Goal: Task Accomplishment & Management: Manage account settings

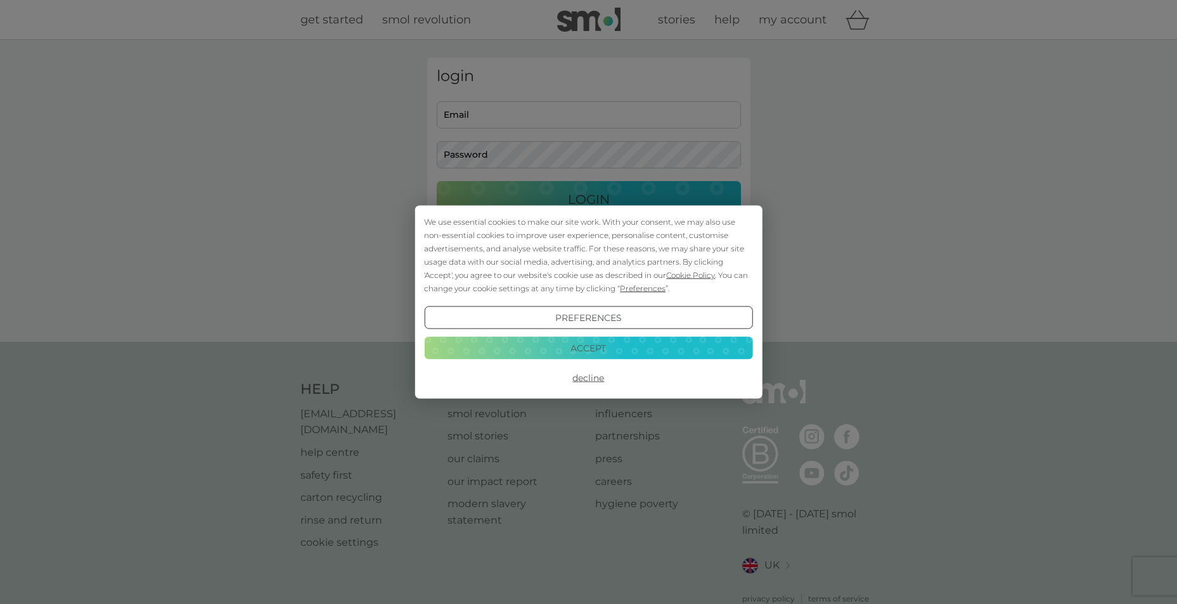
click at [518, 122] on div "We use essential cookies to make our site work. With your consent, we may also …" at bounding box center [588, 302] width 1177 height 604
click at [573, 345] on button "Accept" at bounding box center [588, 347] width 328 height 23
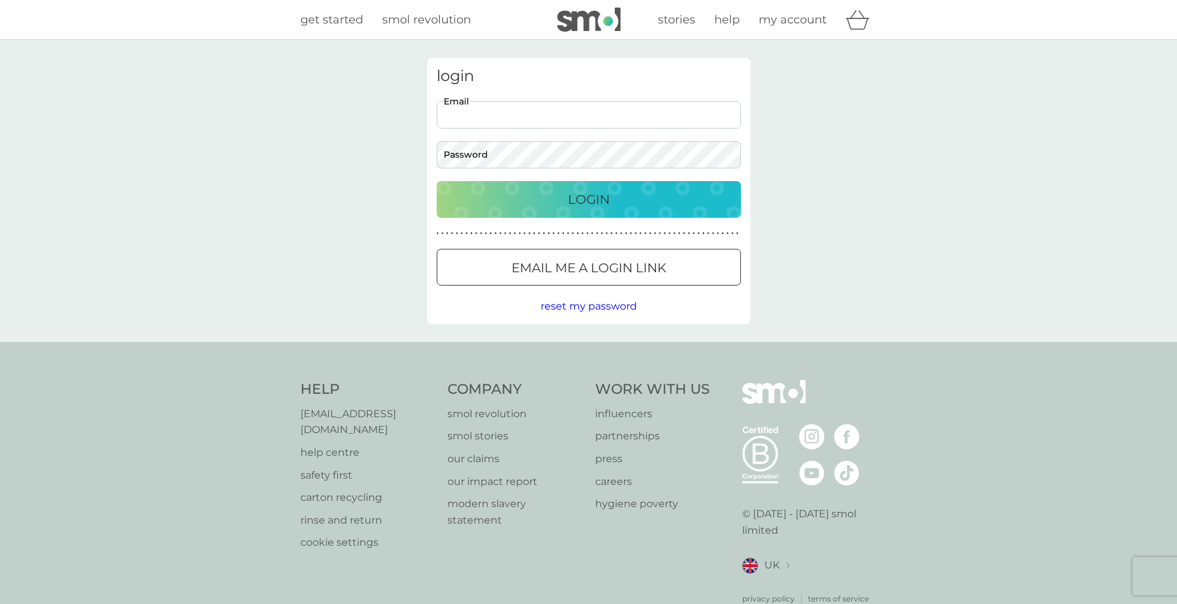
click at [504, 115] on input "Email" at bounding box center [589, 114] width 304 height 27
type input "[EMAIL_ADDRESS][DOMAIN_NAME]"
click at [437, 181] on button "Login" at bounding box center [589, 199] width 304 height 37
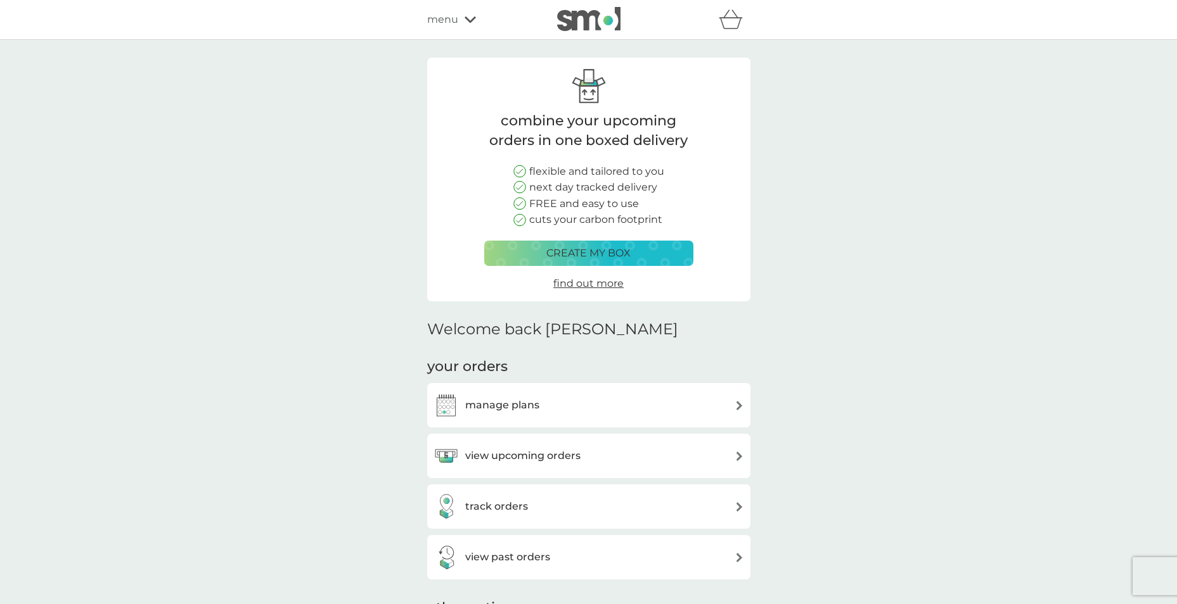
click at [569, 397] on div "manage plans" at bounding box center [588, 405] width 310 height 25
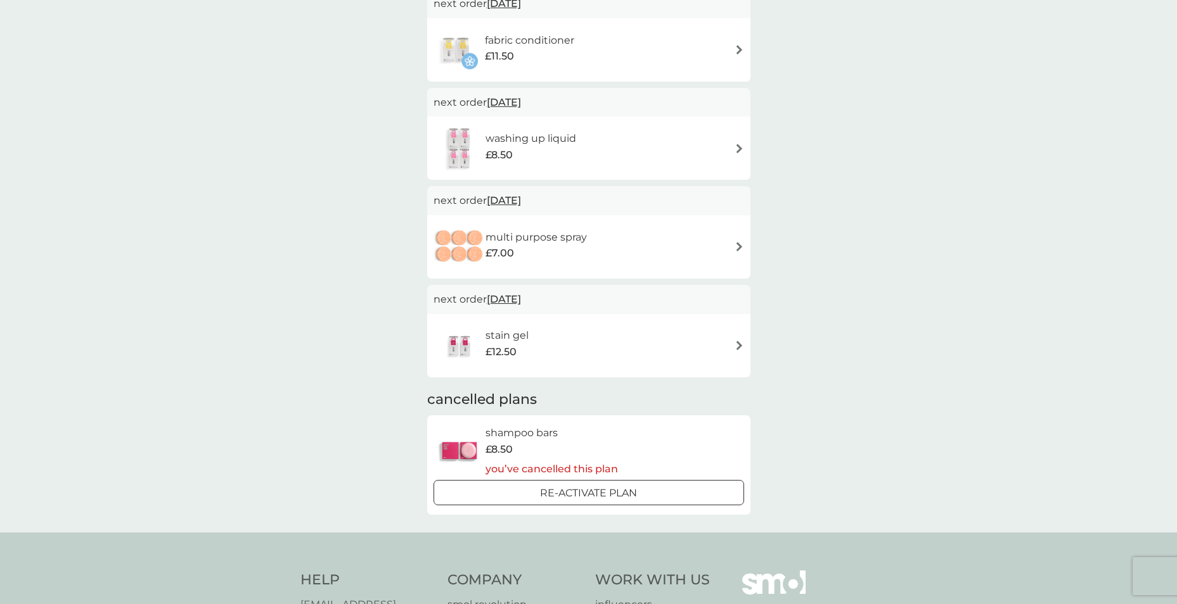
scroll to position [570, 0]
